Goal: Transaction & Acquisition: Purchase product/service

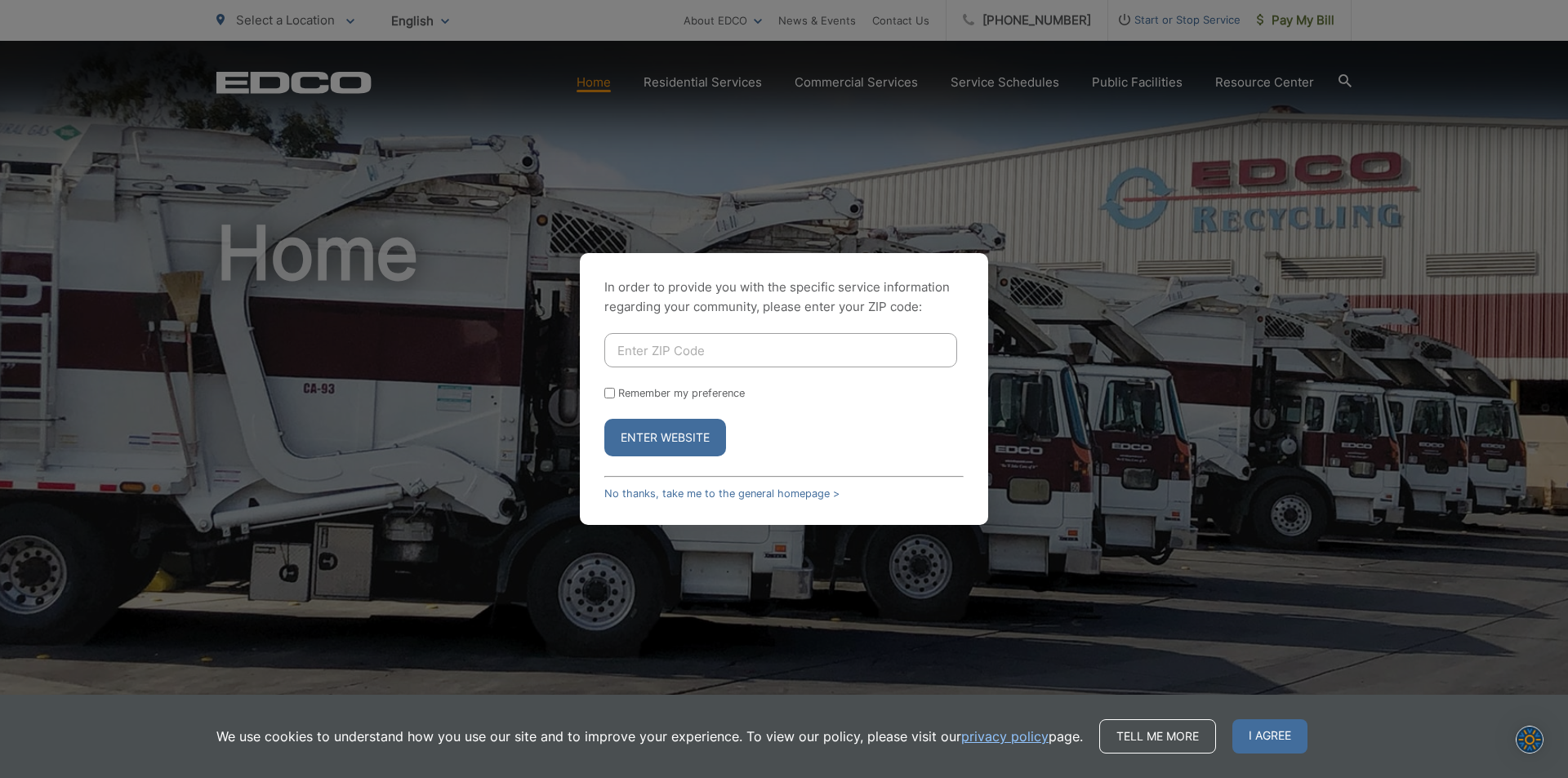
click at [618, 352] on input "Enter ZIP Code" at bounding box center [781, 351] width 353 height 35
type input "92024"
click at [606, 394] on input "Remember my preference" at bounding box center [610, 394] width 11 height 11
checkbox input "true"
click at [678, 436] on button "Enter Website" at bounding box center [665, 437] width 121 height 37
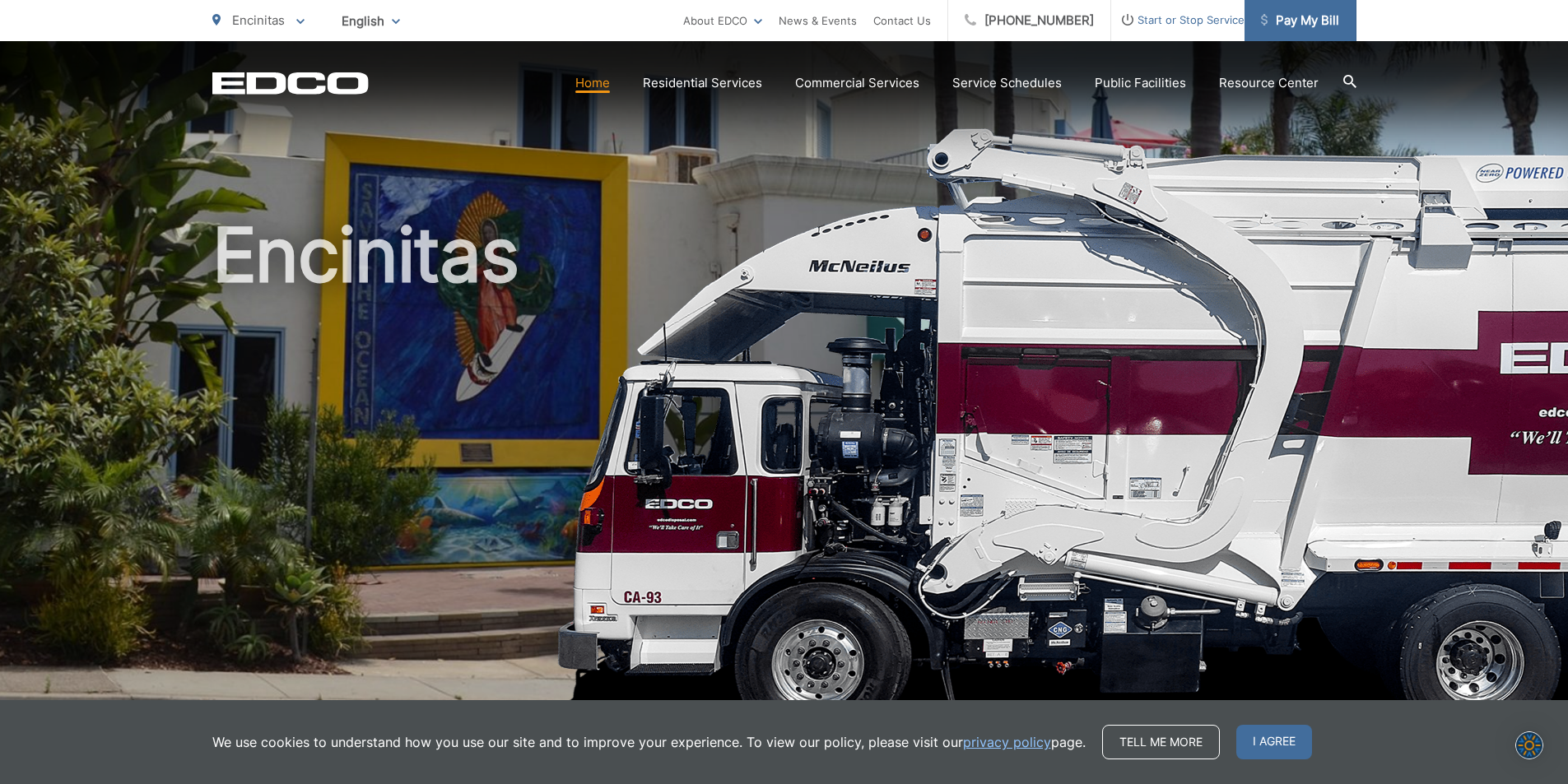
click at [1284, 19] on span "Pay My Bill" at bounding box center [1299, 20] width 78 height 19
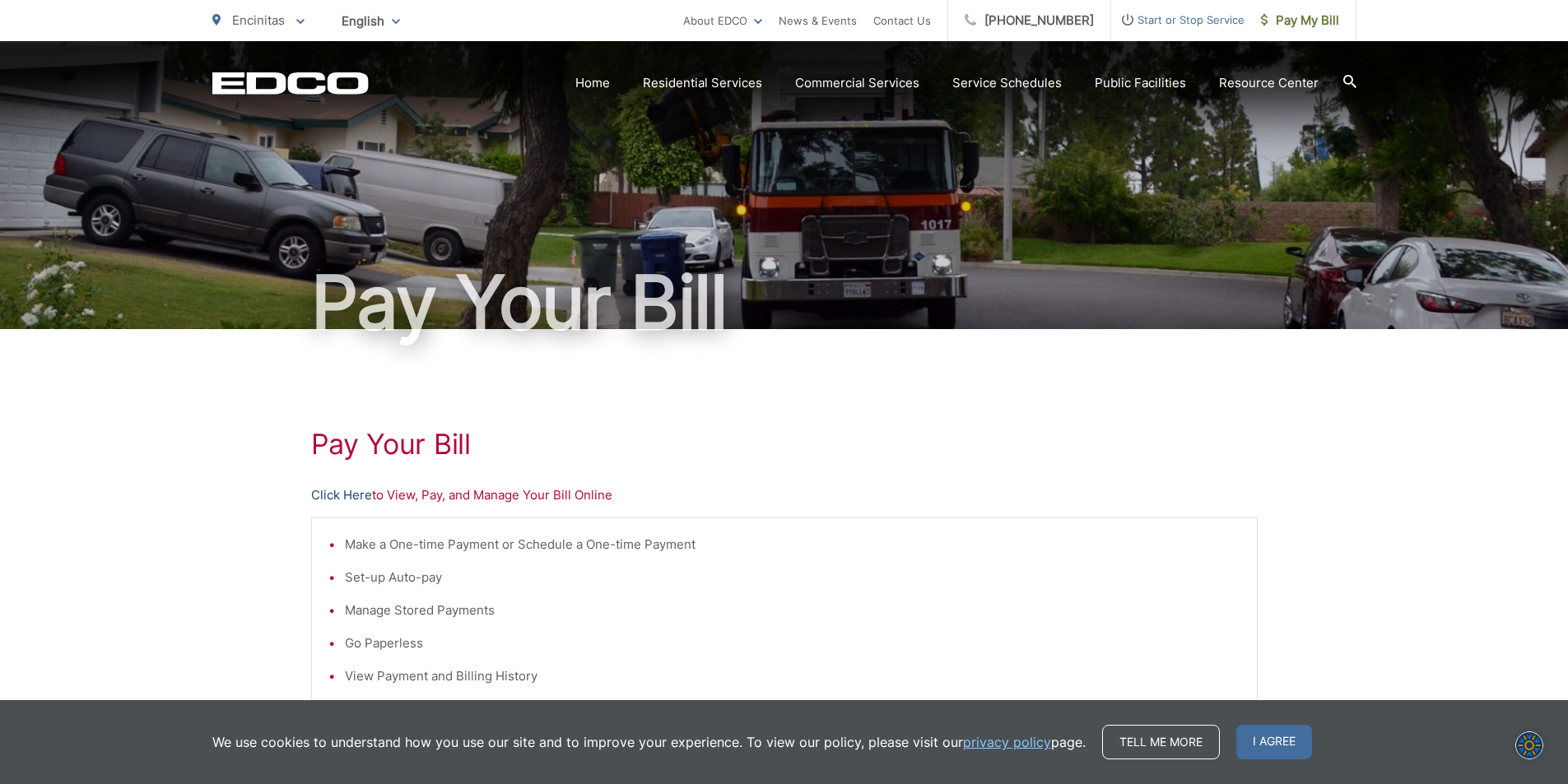
click at [317, 494] on link "Click Here" at bounding box center [341, 495] width 61 height 19
